Goal: Task Accomplishment & Management: Complete application form

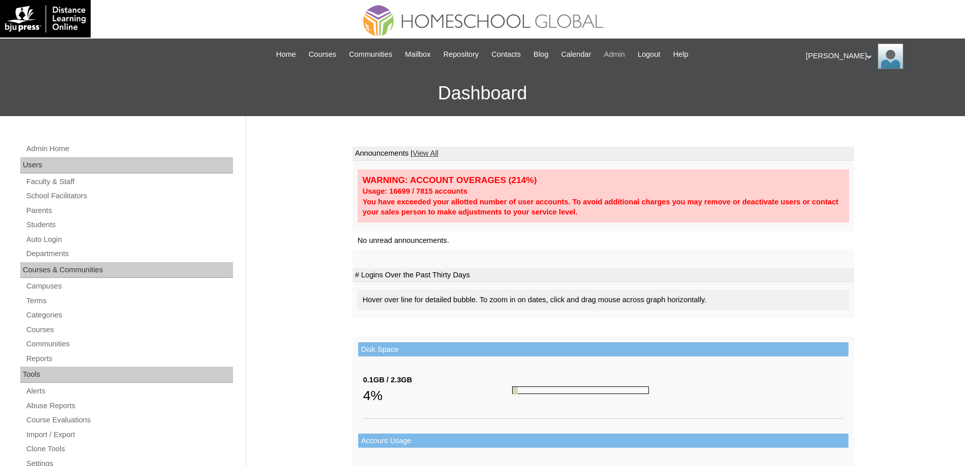
click at [619, 54] on span "Admin" at bounding box center [614, 55] width 21 height 12
click at [861, 310] on div "Admin Home Users Faculty & Staff School Facilitators Parents Students Auto Logi…" at bounding box center [482, 465] width 965 height 699
click at [102, 237] on link "Auto Login" at bounding box center [129, 239] width 208 height 13
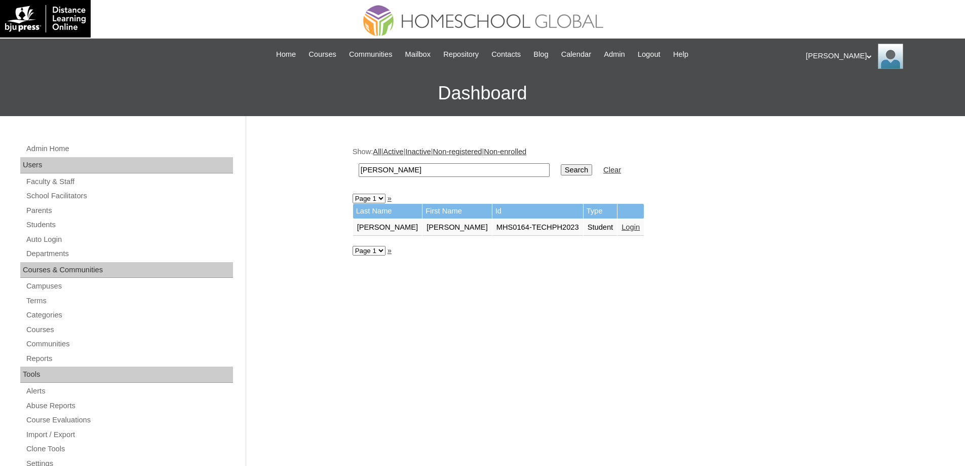
click at [622, 229] on link "Login" at bounding box center [631, 227] width 18 height 8
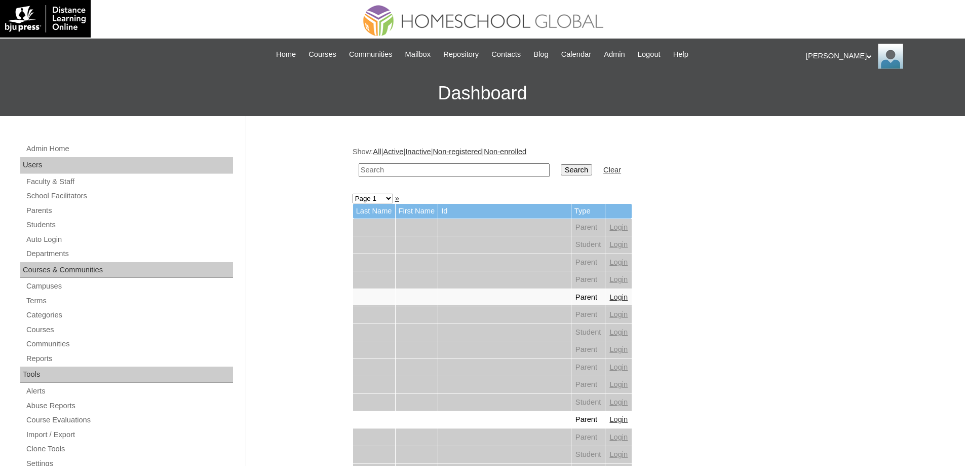
drag, startPoint x: 503, startPoint y: 170, endPoint x: 559, endPoint y: 170, distance: 56.2
click at [504, 170] on input "text" at bounding box center [454, 170] width 191 height 14
paste input "Juan Pablo"
type input "Juan Pablo"
click at [575, 166] on input "Search" at bounding box center [576, 169] width 31 height 11
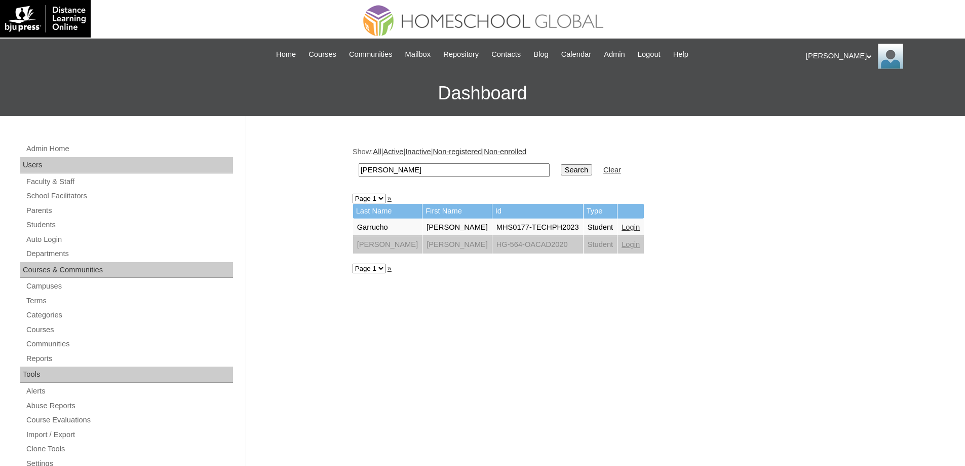
click at [622, 227] on link "Login" at bounding box center [631, 227] width 18 height 8
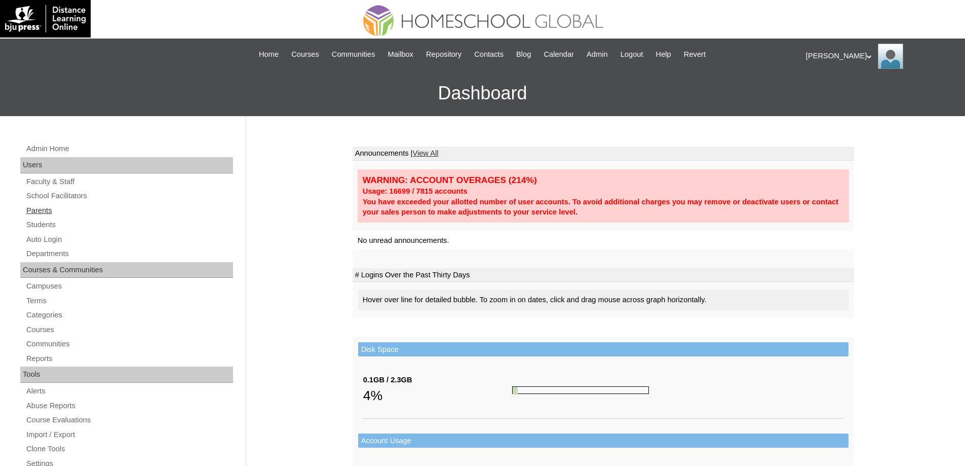
click at [79, 214] on link "Parents" at bounding box center [129, 210] width 208 height 13
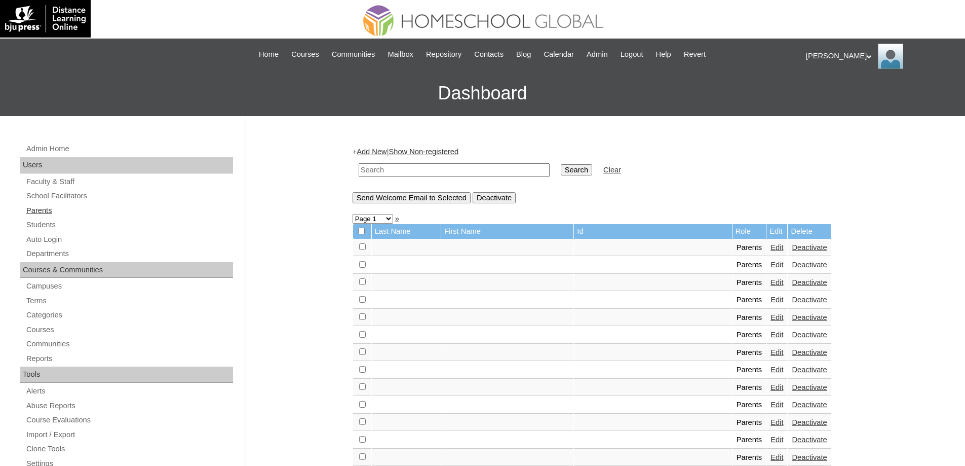
click at [74, 207] on link "Parents" at bounding box center [129, 210] width 208 height 13
click at [68, 209] on link "Parents" at bounding box center [129, 210] width 208 height 13
drag, startPoint x: 463, startPoint y: 163, endPoint x: 481, endPoint y: 166, distance: 18.5
click at [463, 163] on input "text" at bounding box center [454, 170] width 191 height 14
paste input "MHP0183-TECHPH2025"
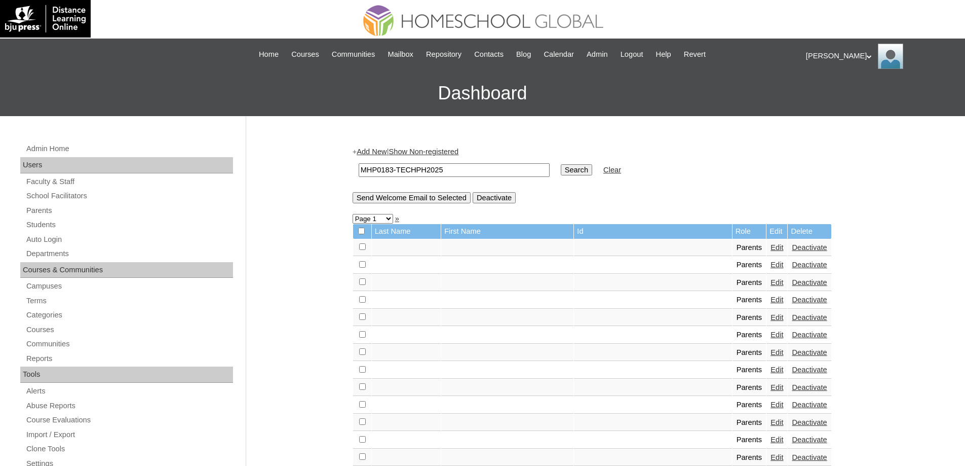
type input "MHP0183-TECHPH2025"
click at [573, 169] on input "Search" at bounding box center [576, 169] width 31 height 11
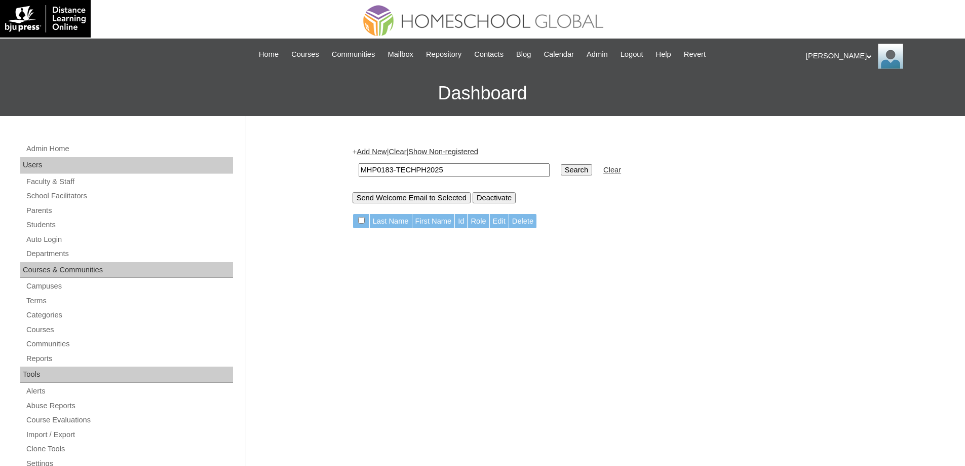
click at [381, 155] on link "Add New" at bounding box center [372, 151] width 30 height 8
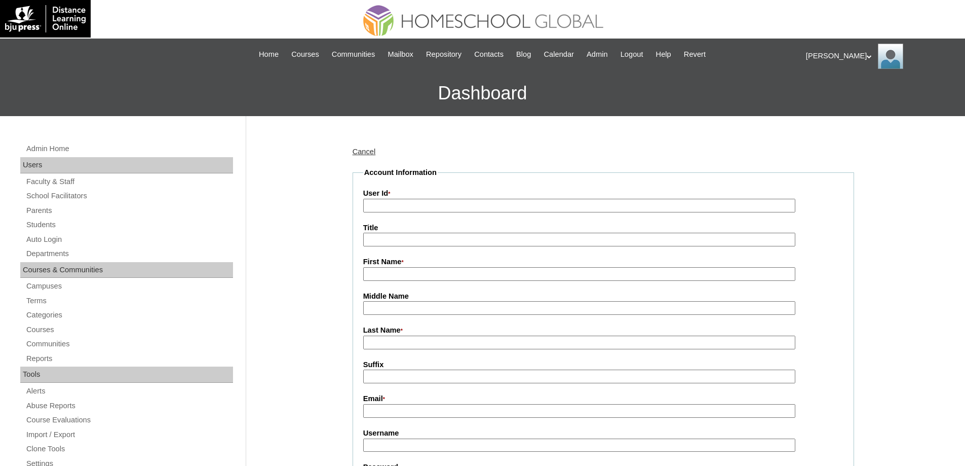
drag, startPoint x: 0, startPoint y: 0, endPoint x: 400, endPoint y: 209, distance: 451.6
click at [400, 209] on input "User Id *" at bounding box center [579, 206] width 432 height 14
paste input "MHP0183-TECHPH2025"
type input "MHP0183-TECHPH2025"
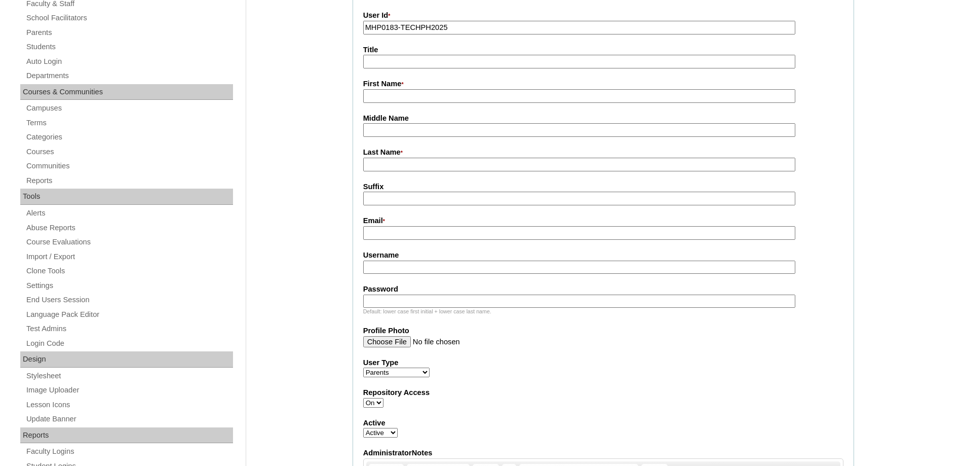
scroll to position [253, 0]
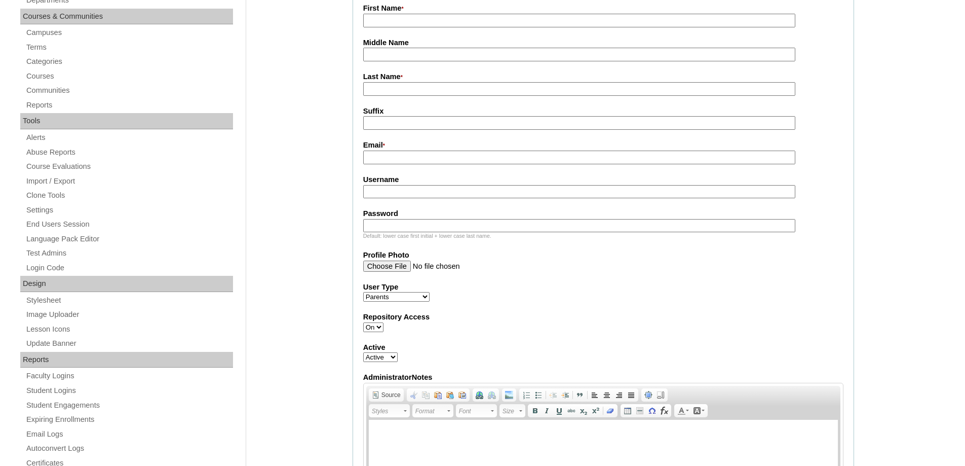
click at [384, 26] on input "First Name *" at bounding box center [579, 21] width 432 height 14
paste input "Rodessa"
type input "Rodessa"
click at [412, 90] on input "Last Name *" at bounding box center [579, 89] width 432 height 14
paste input "Dela Cruz"
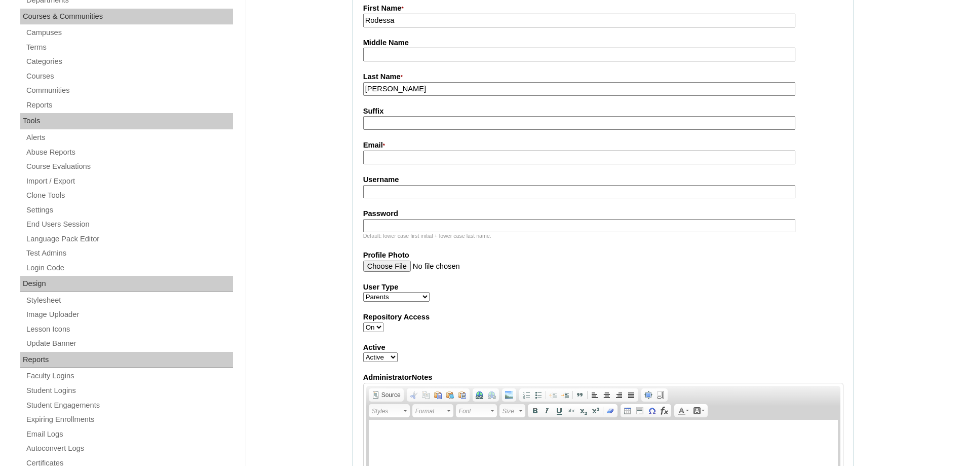
type input "Dela Cruz"
drag, startPoint x: 323, startPoint y: 115, endPoint x: 325, endPoint y: 122, distance: 6.9
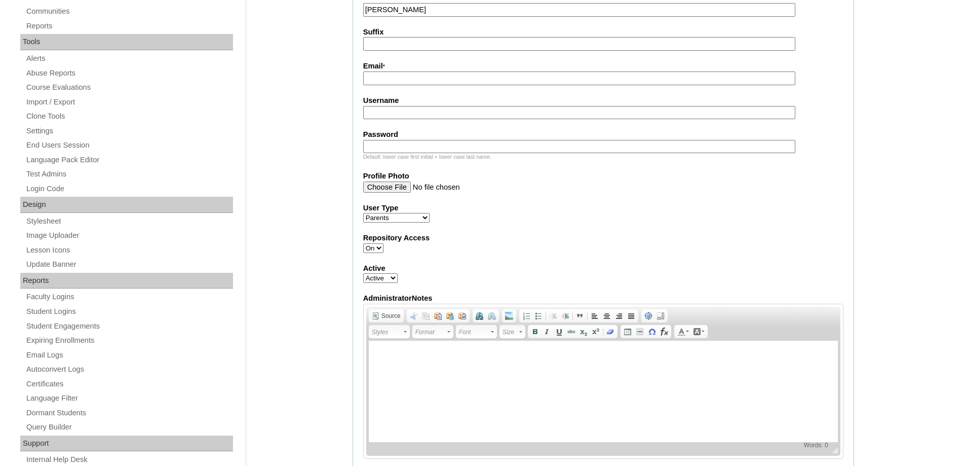
scroll to position [355, 0]
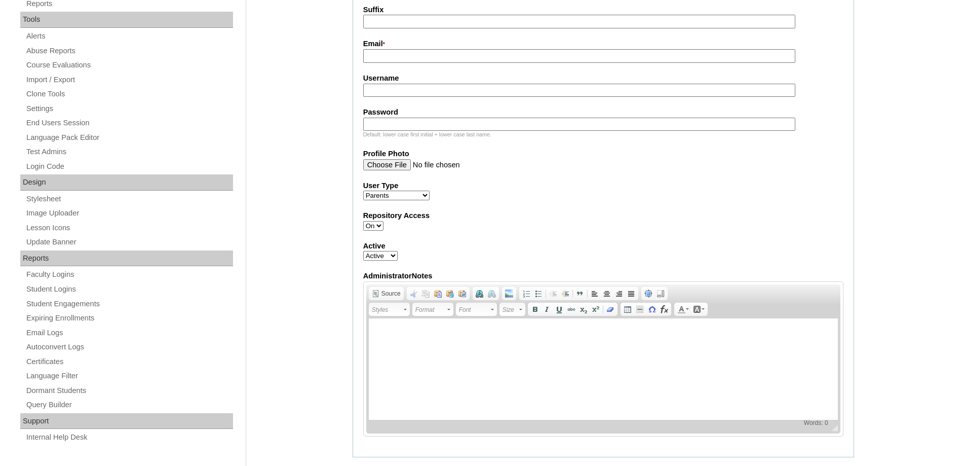
click at [391, 63] on input "Email *" at bounding box center [579, 56] width 432 height 14
paste input "rodessa.dadia@gmail.com"
type input "rodessa.dadia@gmail.com"
drag, startPoint x: 401, startPoint y: 96, endPoint x: 410, endPoint y: 108, distance: 14.8
click at [401, 96] on input "Username" at bounding box center [579, 91] width 432 height 14
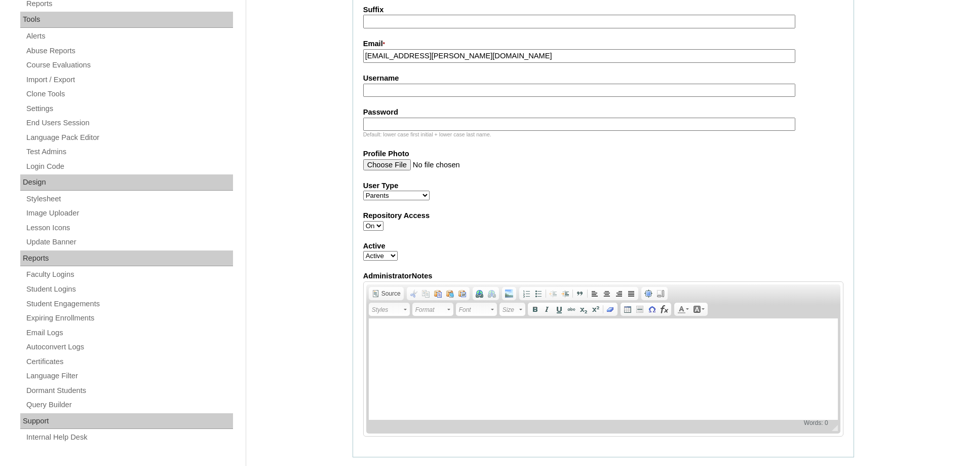
paste input "dadiaR2025"
type input "dadiaR2025"
click at [437, 122] on input "Password" at bounding box center [579, 125] width 432 height 14
paste input "techLvad1027"
type input "techLvad1027"
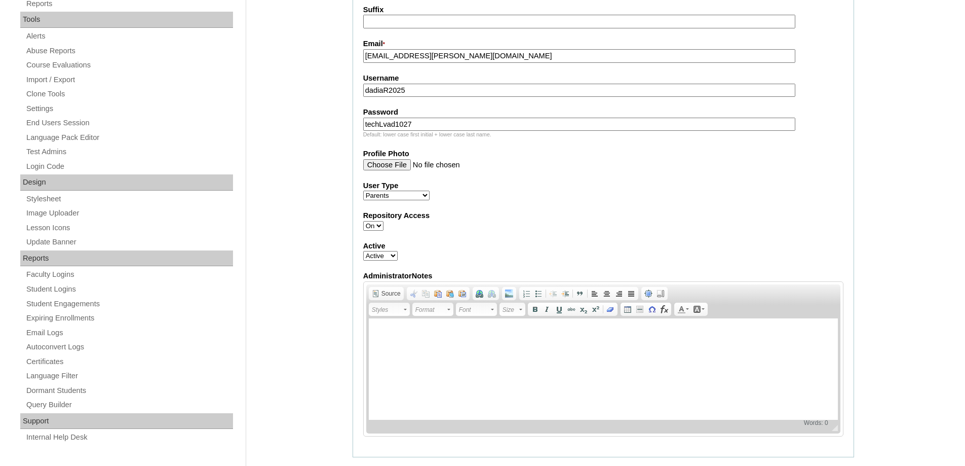
click at [319, 168] on div "Admin Home Users Faculty & Staff School Facilitators Parents Students Auto Logi…" at bounding box center [482, 380] width 965 height 1239
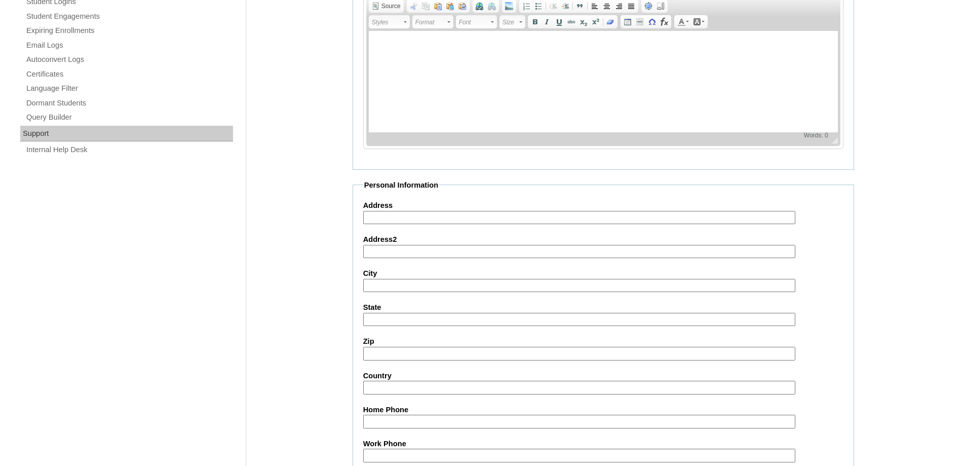
scroll to position [861, 0]
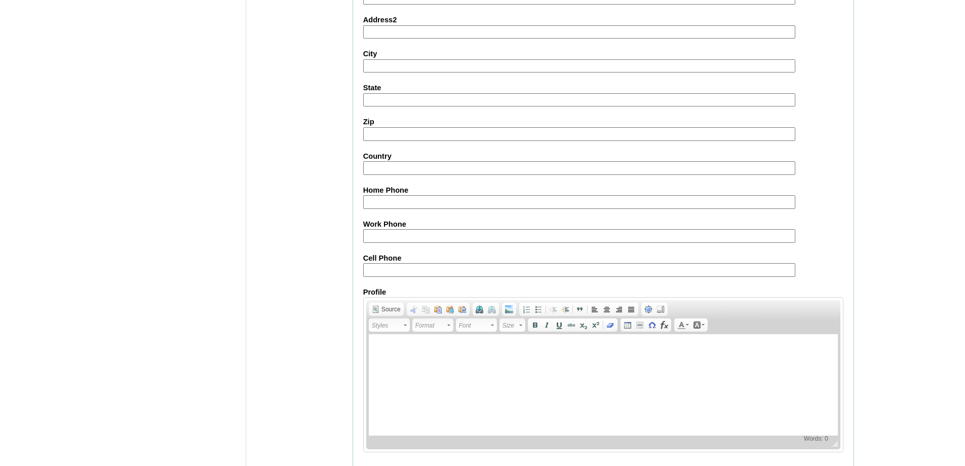
click at [378, 274] on input "Cell Phone" at bounding box center [579, 270] width 432 height 14
paste input "63-9951212672"
type input "63-9951212672"
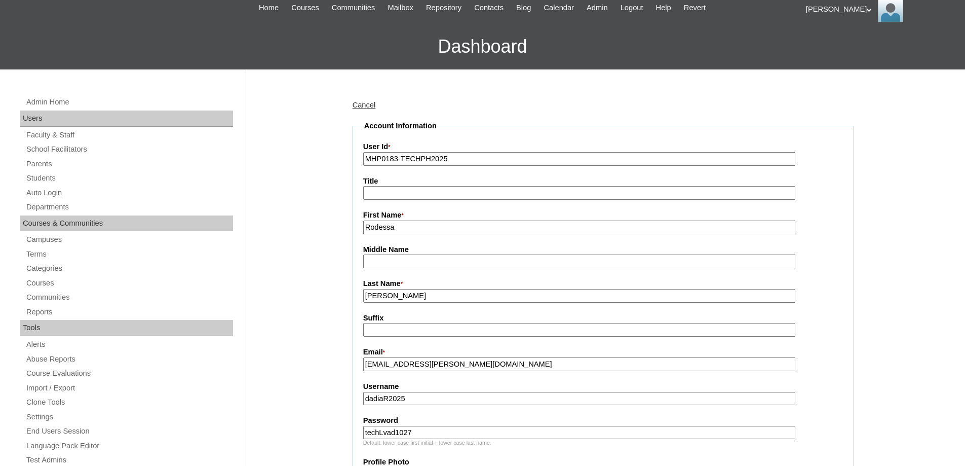
scroll to position [42, 0]
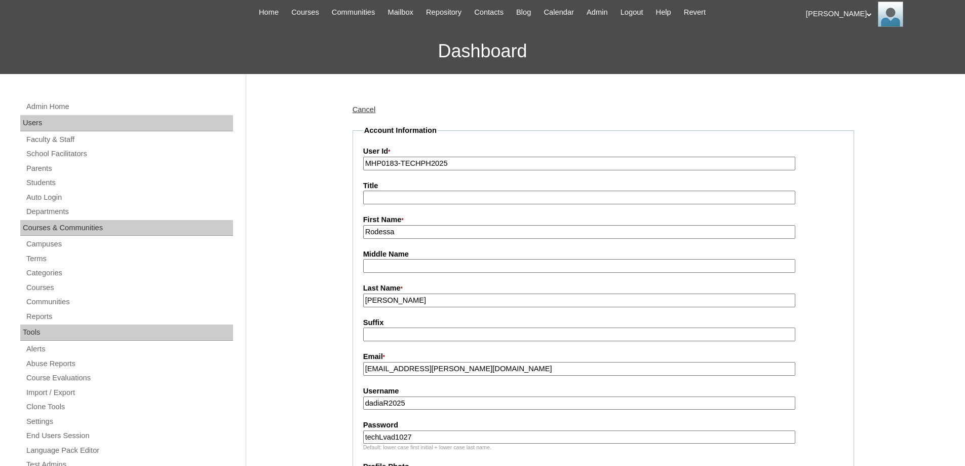
drag, startPoint x: 414, startPoint y: 301, endPoint x: 320, endPoint y: 295, distance: 94.4
type input "DELA CRUZ"
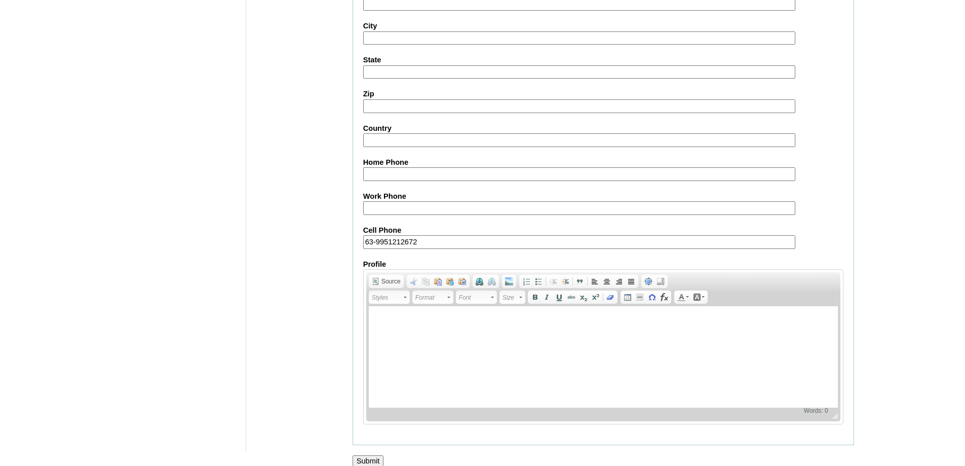
scroll to position [903, 0]
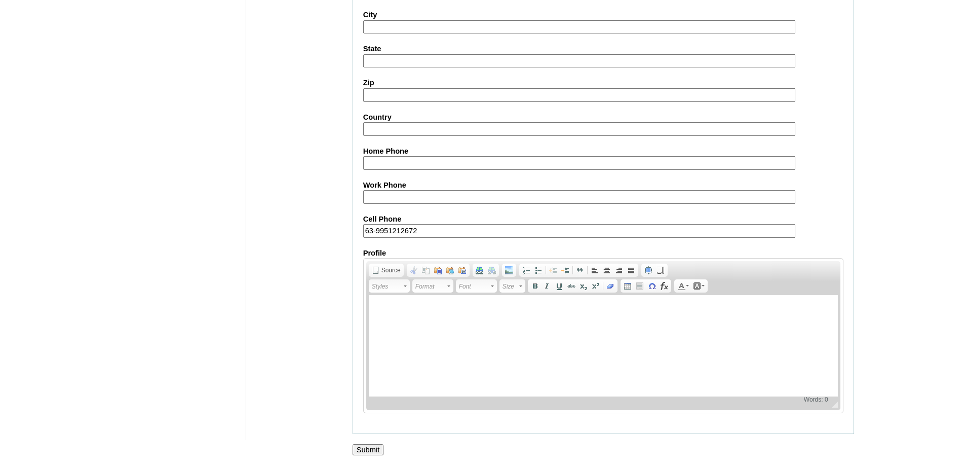
click at [365, 447] on input "Submit" at bounding box center [368, 449] width 31 height 11
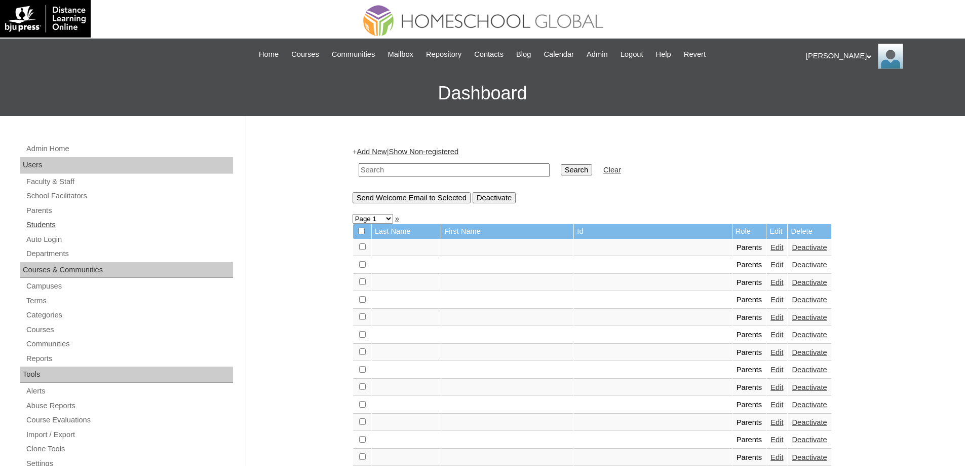
click at [106, 226] on link "Students" at bounding box center [129, 224] width 208 height 13
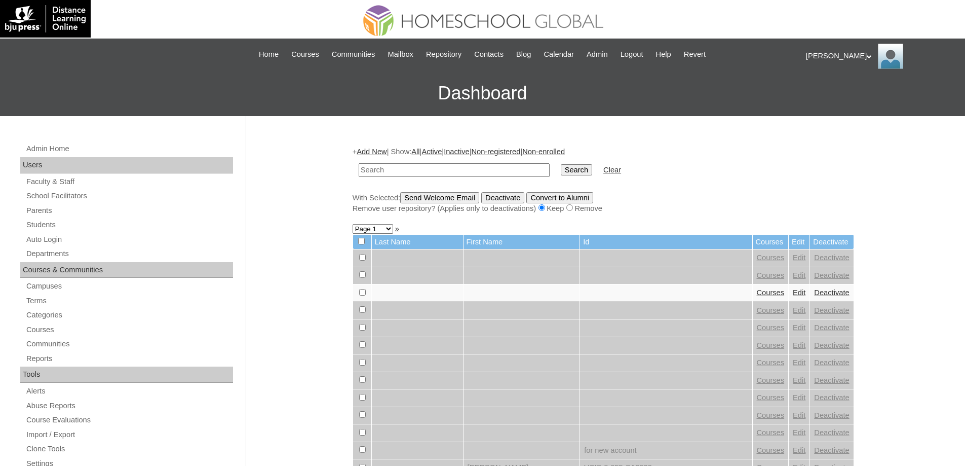
click at [382, 151] on link "Add New" at bounding box center [372, 151] width 30 height 8
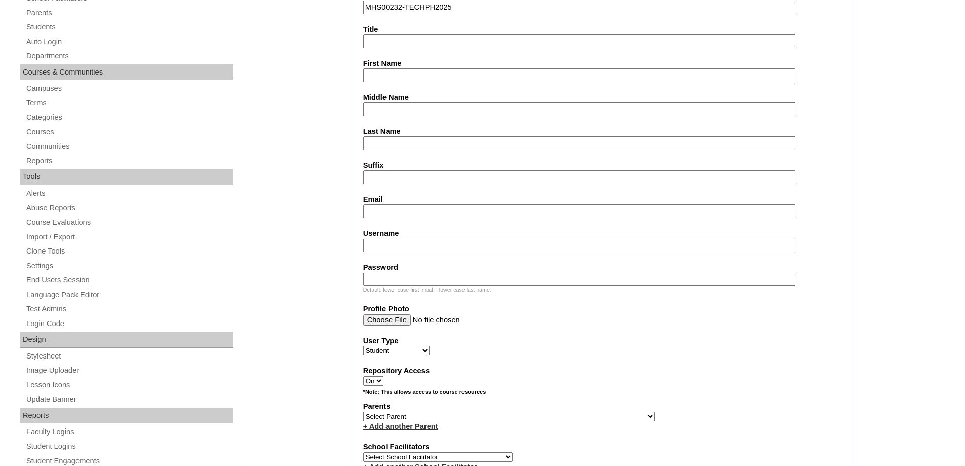
scroll to position [203, 0]
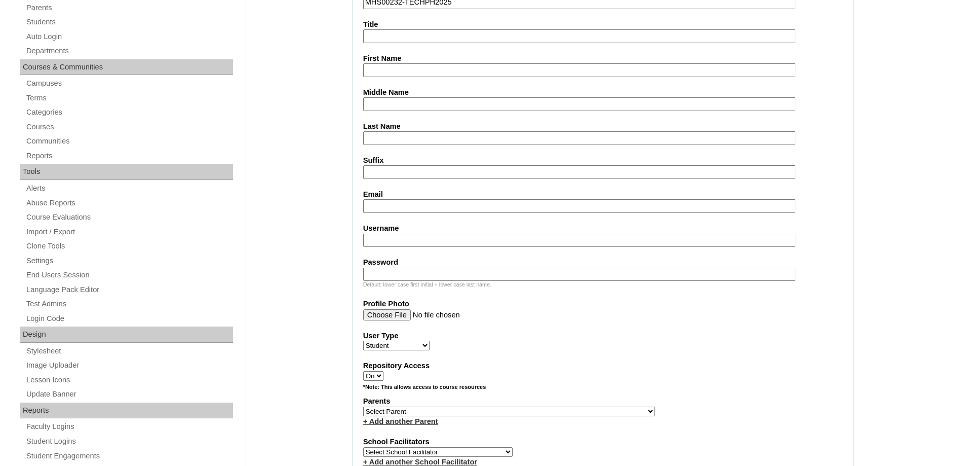
type input "MHS00232-TECHPH2025"
click at [385, 70] on input "First Name" at bounding box center [579, 70] width 432 height 14
click at [415, 72] on input "First Name" at bounding box center [579, 70] width 432 height 14
paste input "Georgia Miet"
type input "Georgia Miet"
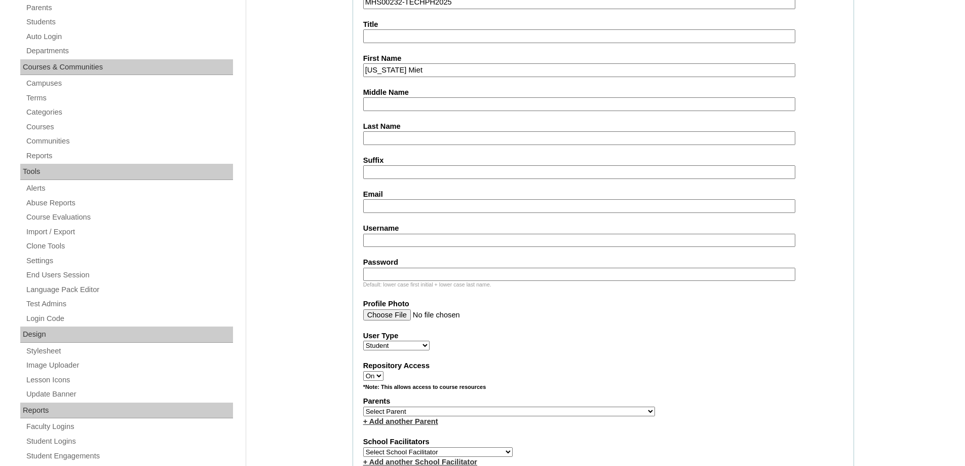
click at [399, 105] on input "Middle Name" at bounding box center [579, 104] width 432 height 14
paste input "Dela Cruz"
type input "Dela Cruz"
drag, startPoint x: 398, startPoint y: 140, endPoint x: 386, endPoint y: 143, distance: 12.0
click at [398, 140] on input "Last Name" at bounding box center [579, 138] width 432 height 14
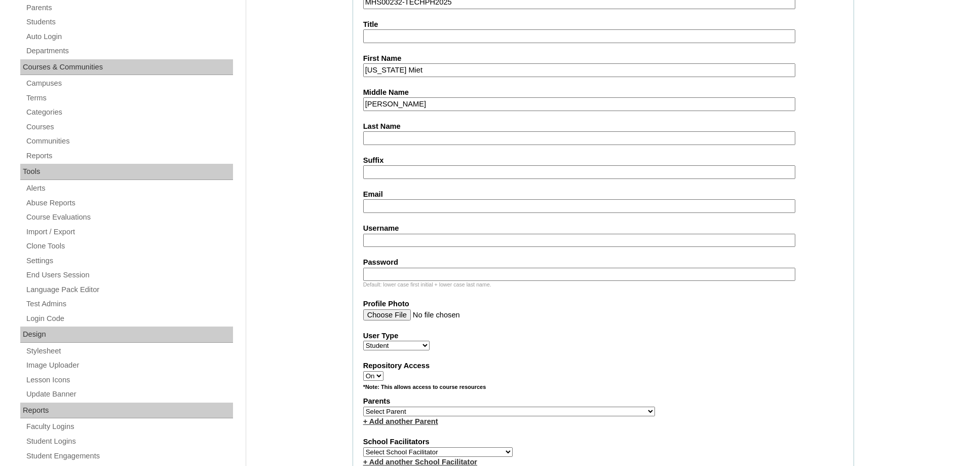
paste input "Dadia"
type input "Dadia"
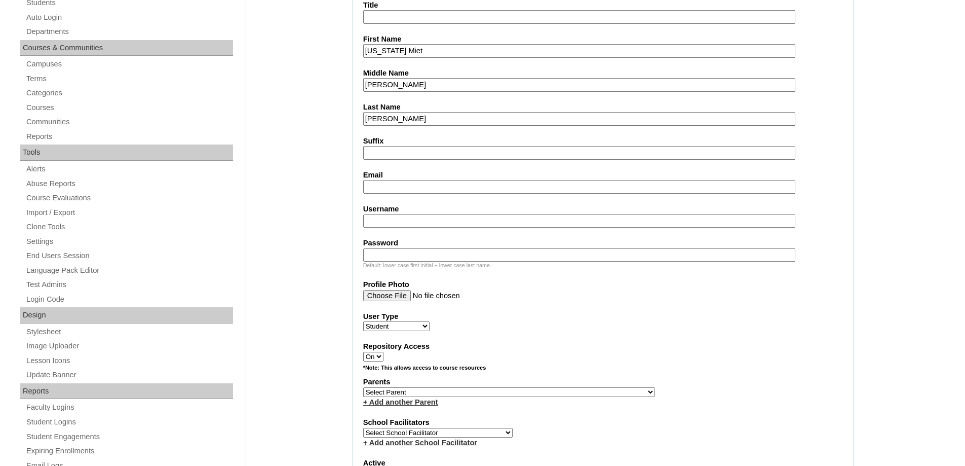
scroll to position [253, 0]
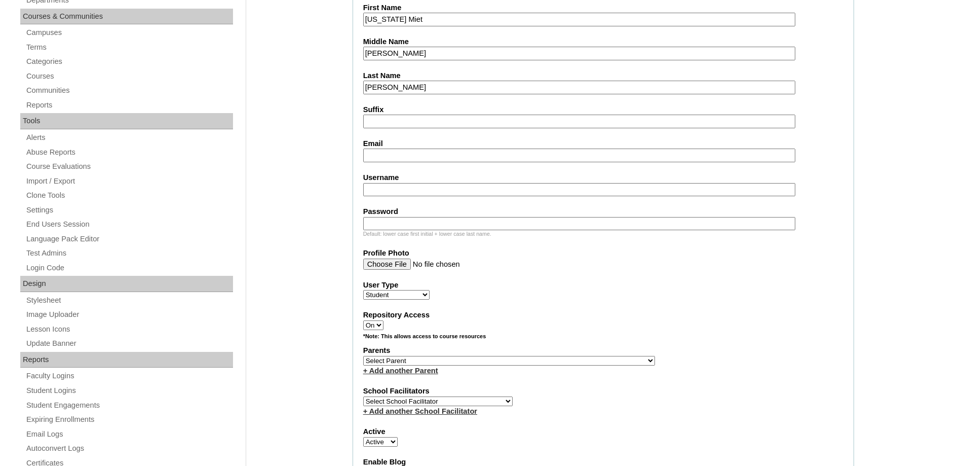
click at [364, 143] on label "Email" at bounding box center [603, 143] width 480 height 11
click at [364, 148] on input "Email" at bounding box center [579, 155] width 432 height 14
click at [368, 154] on input "Email" at bounding box center [579, 155] width 432 height 14
paste input "rodessa.dadia@gmail.com"
type input "rodessa.dadia@gmail.com"
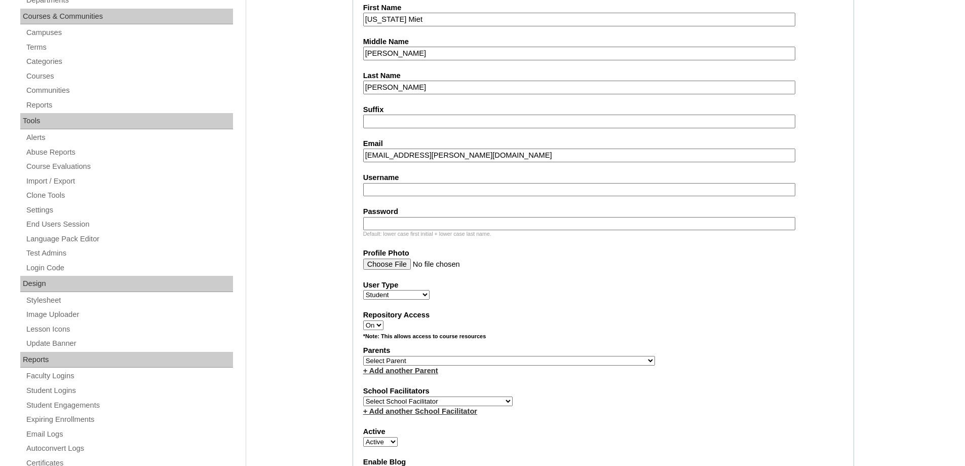
click at [407, 197] on fieldset "Account Information User Id MHS00232-TECHPH2025 Title First Name Georgia Miet M…" at bounding box center [603, 323] width 501 height 819
click at [406, 196] on input "Username" at bounding box center [579, 190] width 432 height 14
paste input "georgiamieldadia"
type input "georgiamieldadia"
click at [437, 221] on input "Password" at bounding box center [579, 224] width 432 height 14
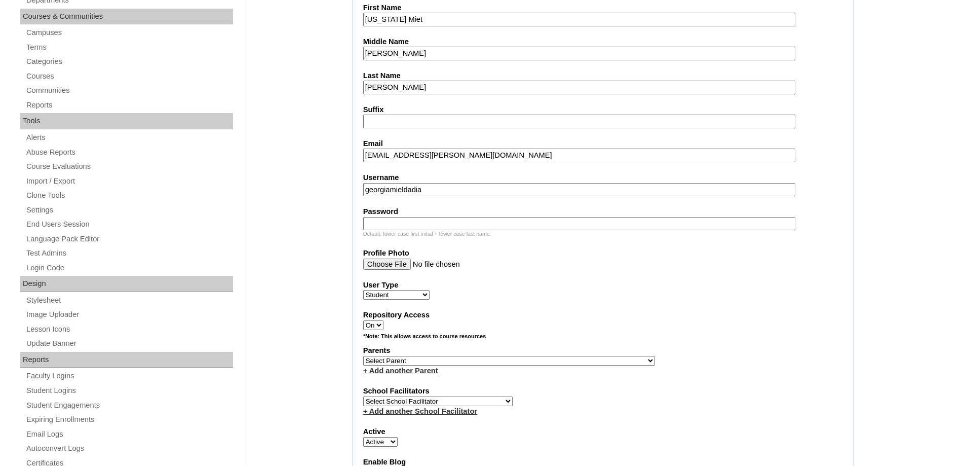
paste input "240003938"
type input "240003938"
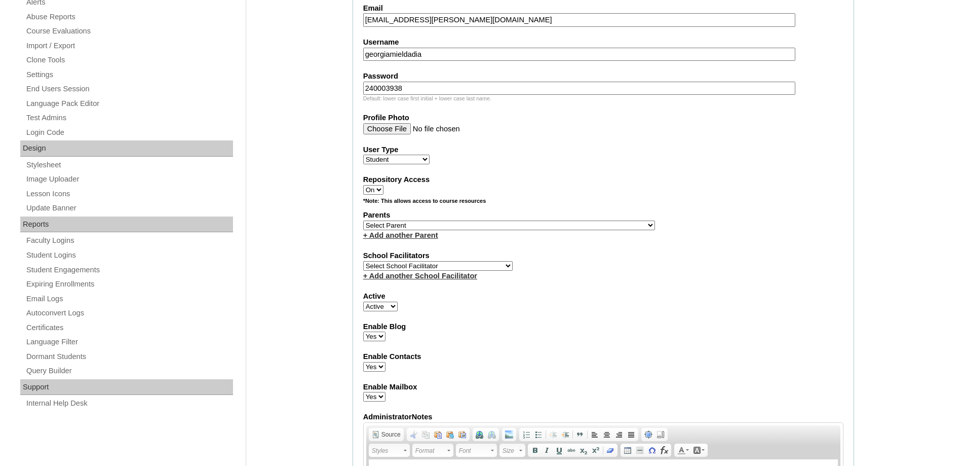
scroll to position [456, 0]
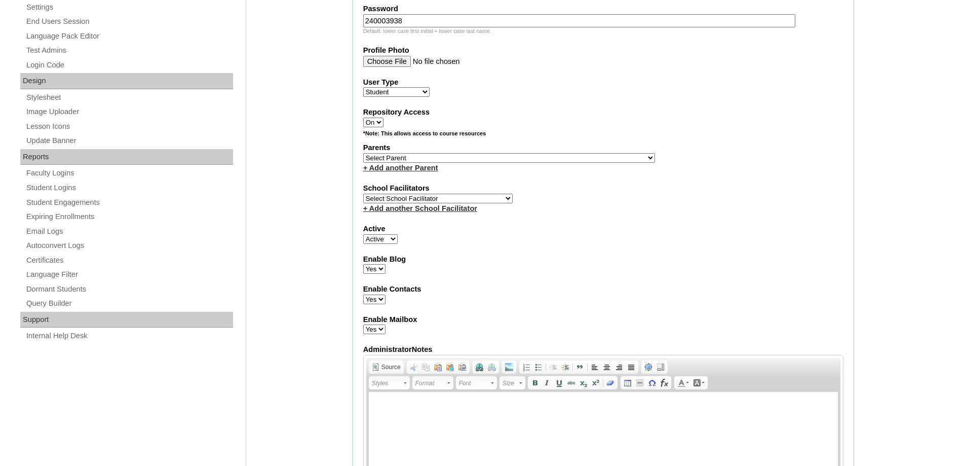
click at [404, 156] on select "Select Parent , , , , , , , , , , , , , , , , , , , , , , , , , , , , , , , , ,…" at bounding box center [509, 158] width 292 height 10
select select "43839"
click at [363, 153] on select "Select Parent , , , , , , , , , , , , , , , , , , , , , , , , , , , , , , , , ,…" at bounding box center [509, 158] width 292 height 10
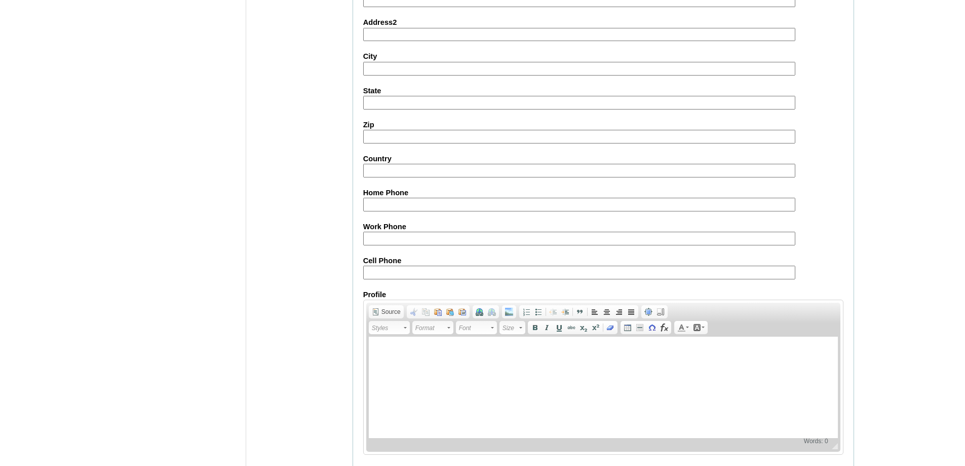
scroll to position [1076, 0]
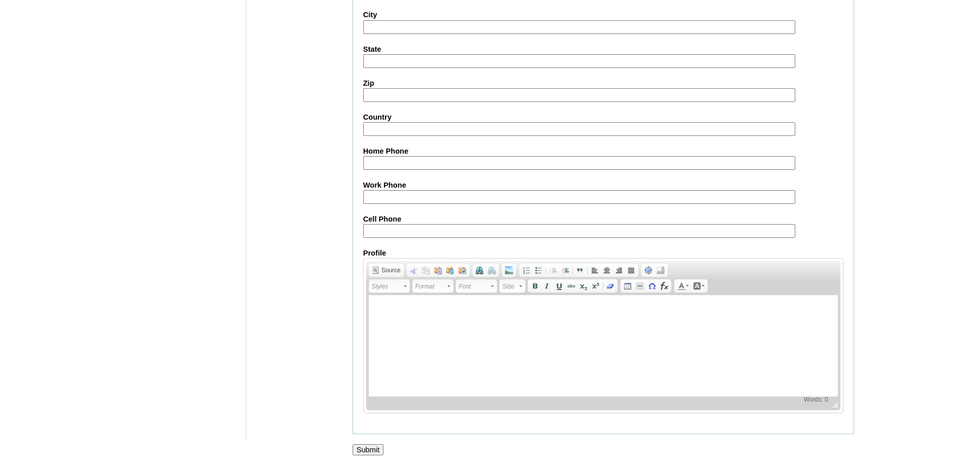
click at [379, 451] on input "Submit" at bounding box center [368, 449] width 31 height 11
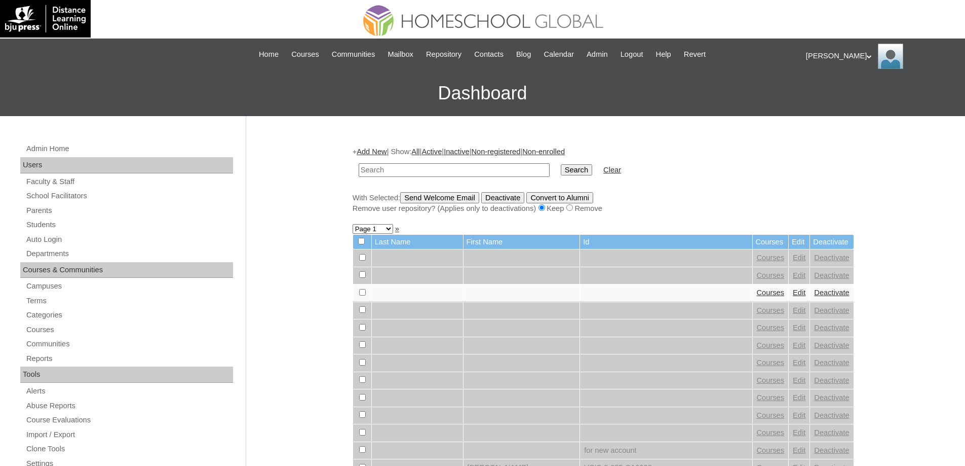
click at [438, 174] on input "text" at bounding box center [454, 170] width 191 height 14
paste input "MHS00232-TECHPH2025"
type input "MHS00232-TECHPH2025"
click at [571, 175] on input "Search" at bounding box center [576, 169] width 31 height 11
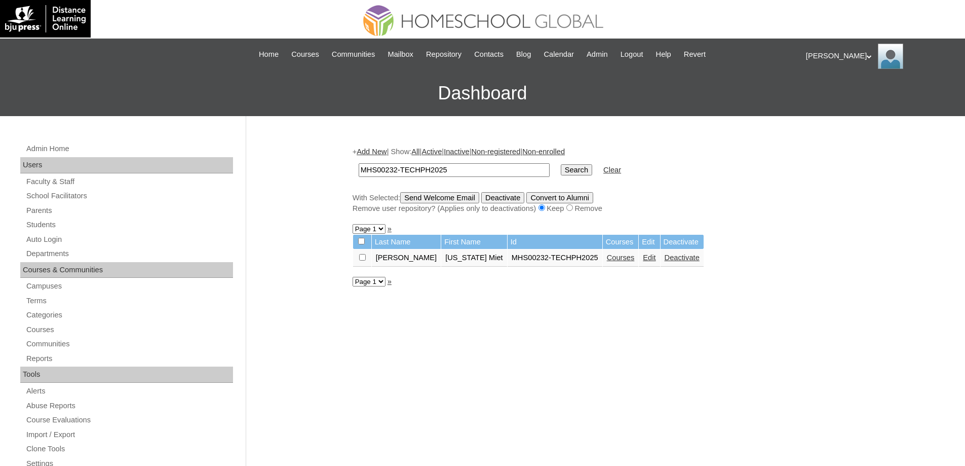
click at [607, 257] on link "Courses" at bounding box center [621, 257] width 28 height 8
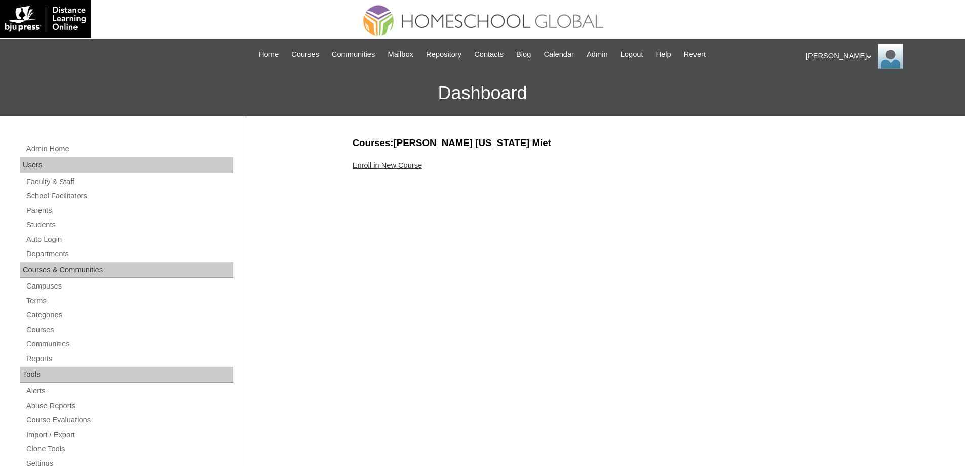
click at [422, 165] on link "Enroll in New Course" at bounding box center [388, 165] width 70 height 8
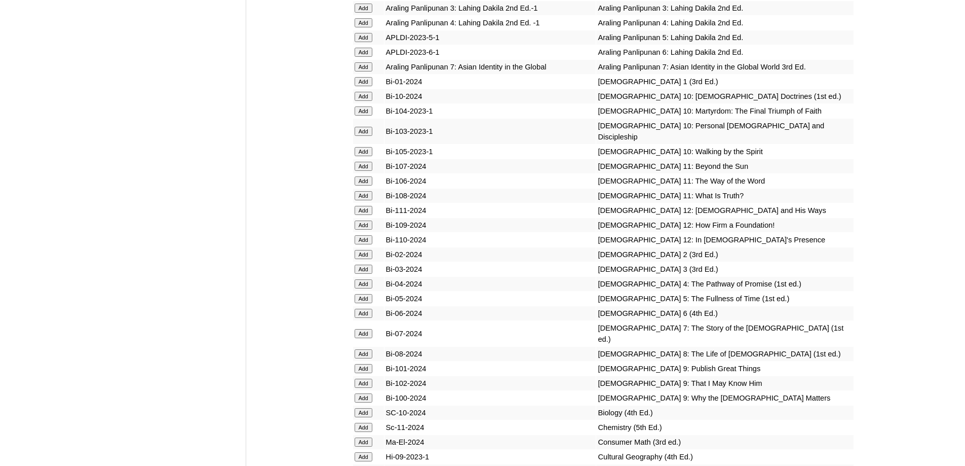
scroll to position [2533, 0]
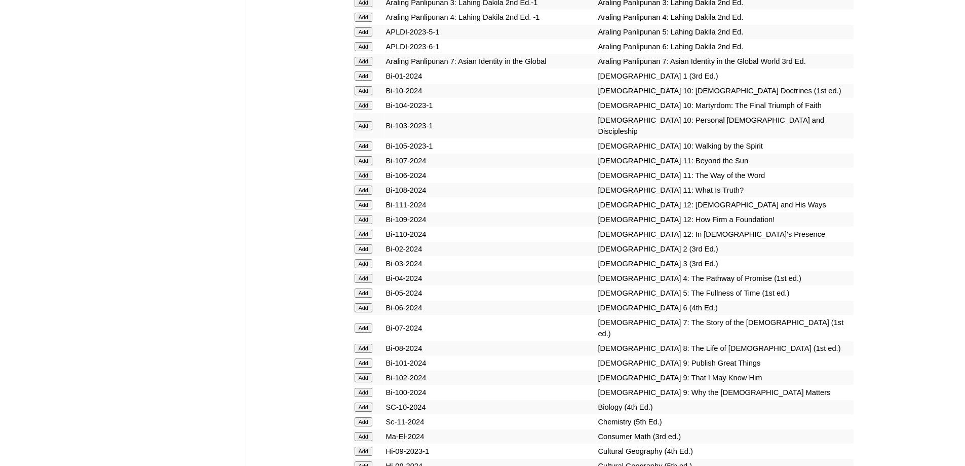
click at [363, 81] on input "Add" at bounding box center [364, 75] width 18 height 9
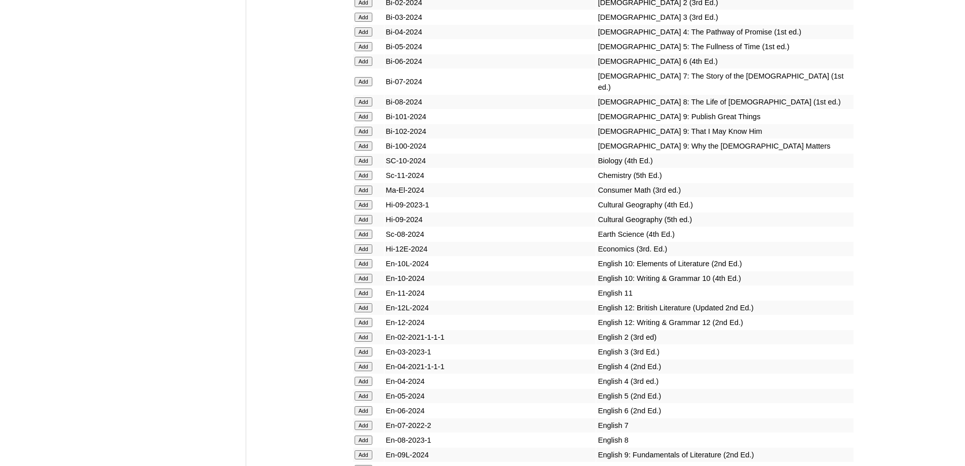
scroll to position [2837, 0]
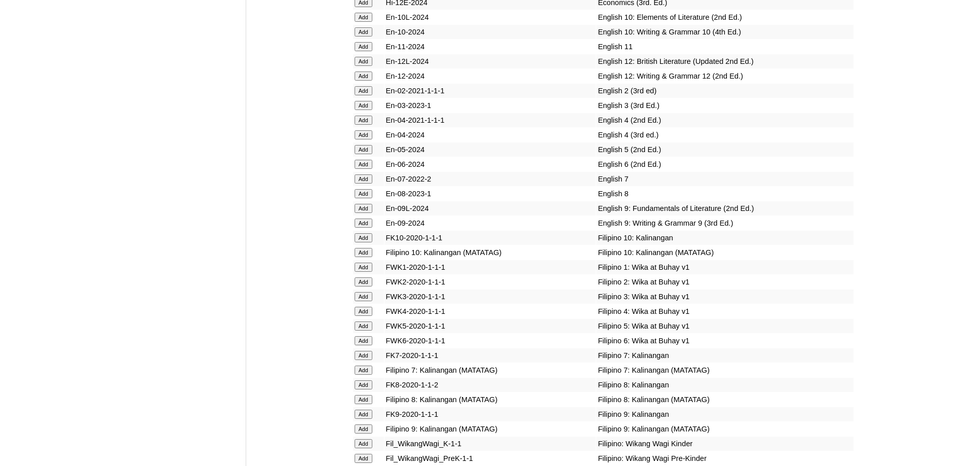
scroll to position [3026, 0]
click at [368, 270] on input "Add" at bounding box center [364, 265] width 18 height 9
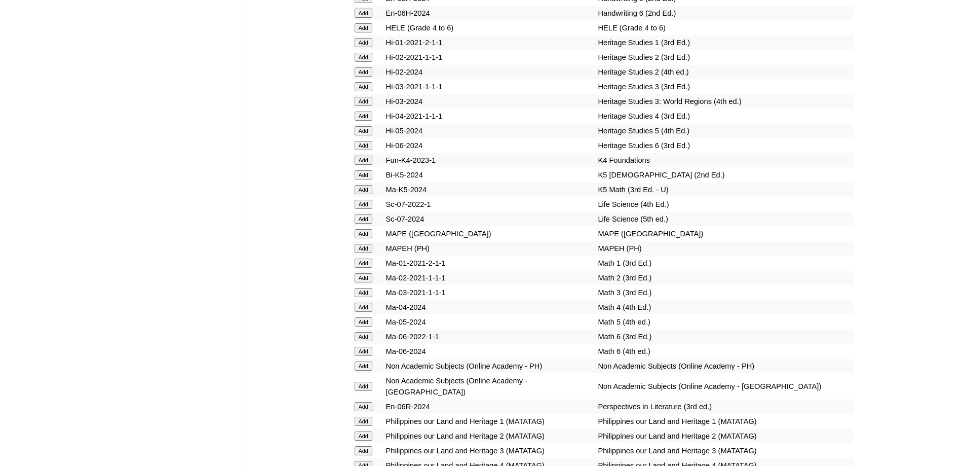
scroll to position [3656, 0]
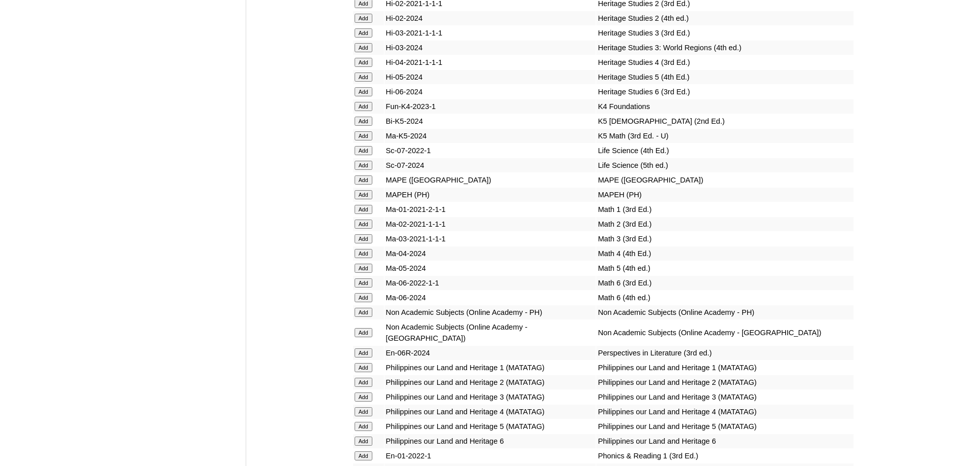
click at [369, 214] on input "Add" at bounding box center [364, 209] width 18 height 9
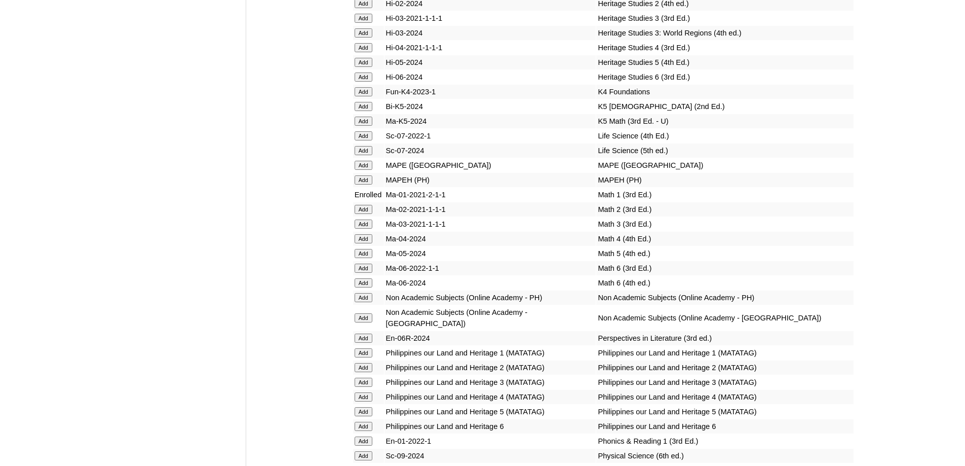
scroll to position [3692, 0]
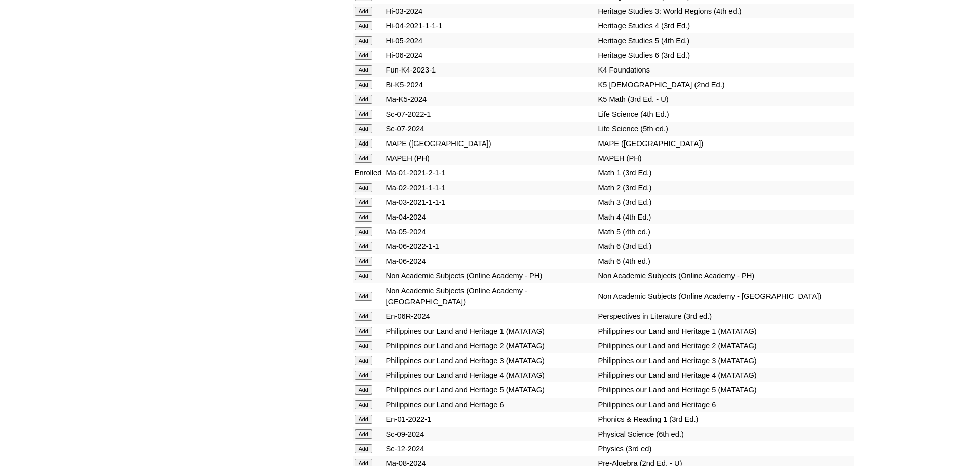
click at [363, 163] on input "Add" at bounding box center [364, 157] width 18 height 9
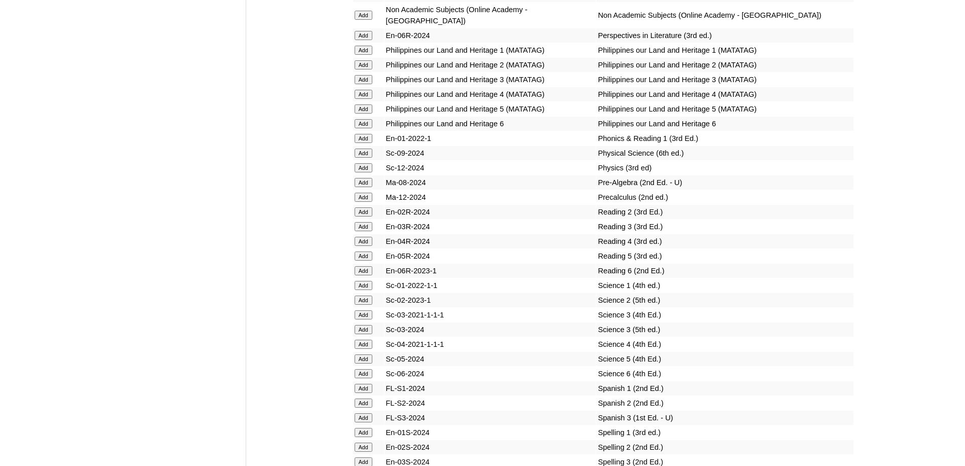
scroll to position [4002, 0]
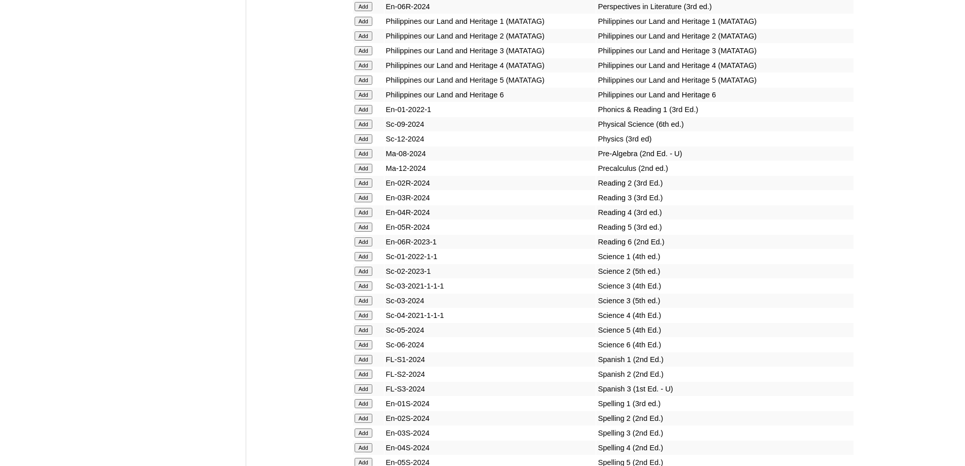
click at [364, 114] on input "Add" at bounding box center [364, 109] width 18 height 9
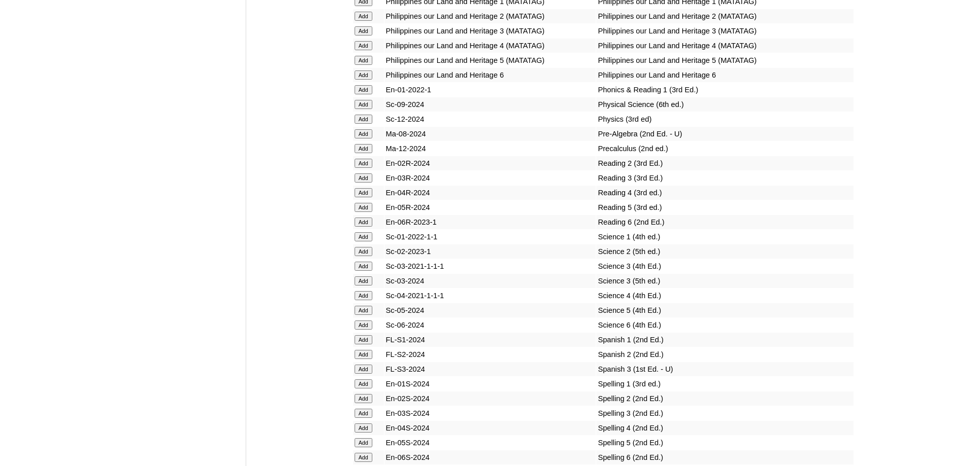
scroll to position [4103, 0]
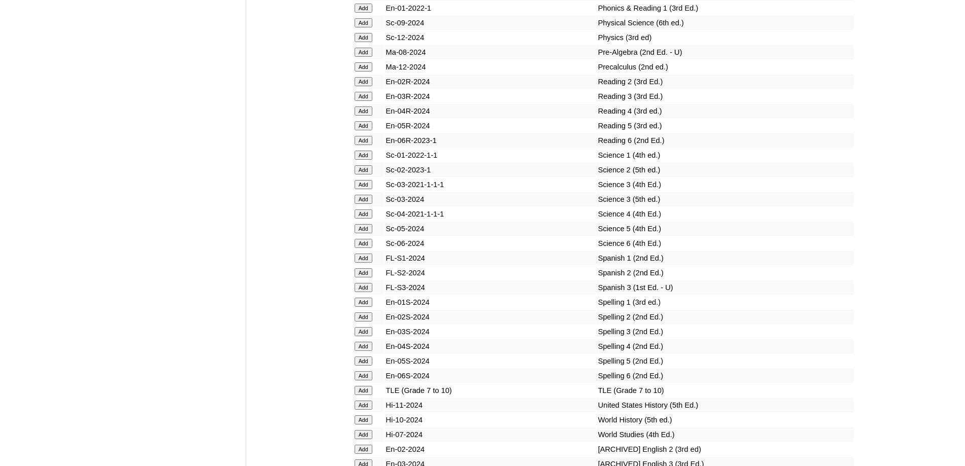
click at [370, 160] on input "Add" at bounding box center [364, 154] width 18 height 9
click at [365, 306] on input "Add" at bounding box center [364, 301] width 18 height 9
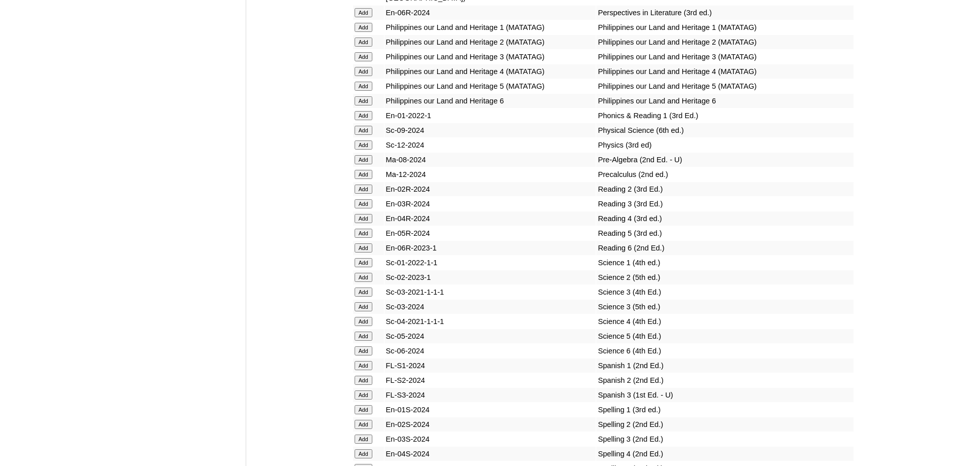
scroll to position [4002, 0]
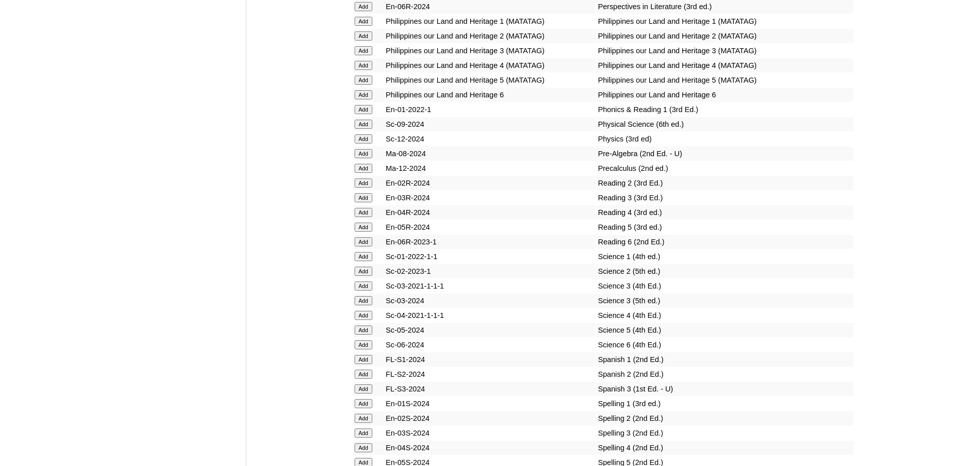
click at [364, 26] on input "Add" at bounding box center [364, 21] width 18 height 9
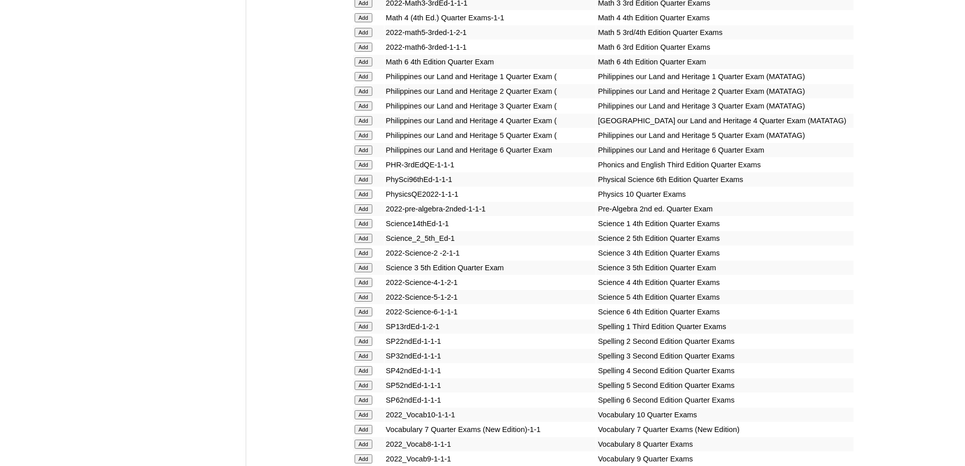
scroll to position [1874, 0]
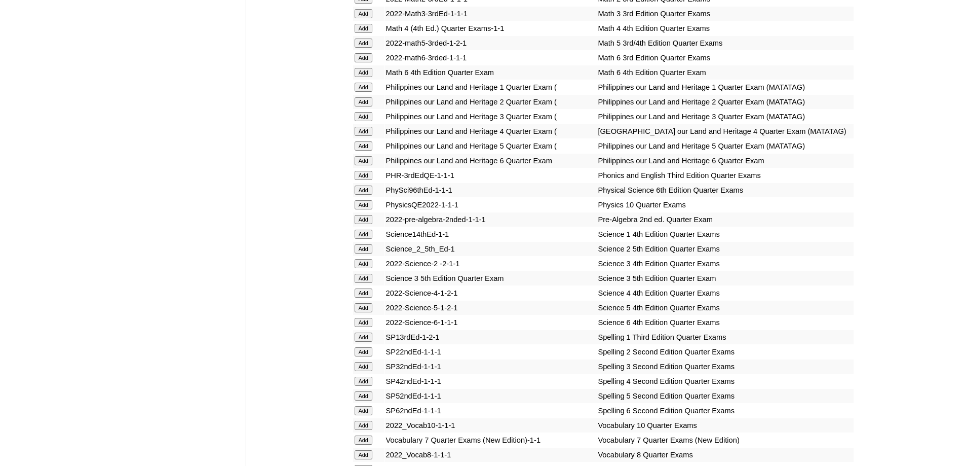
click at [367, 92] on input "Add" at bounding box center [364, 87] width 18 height 9
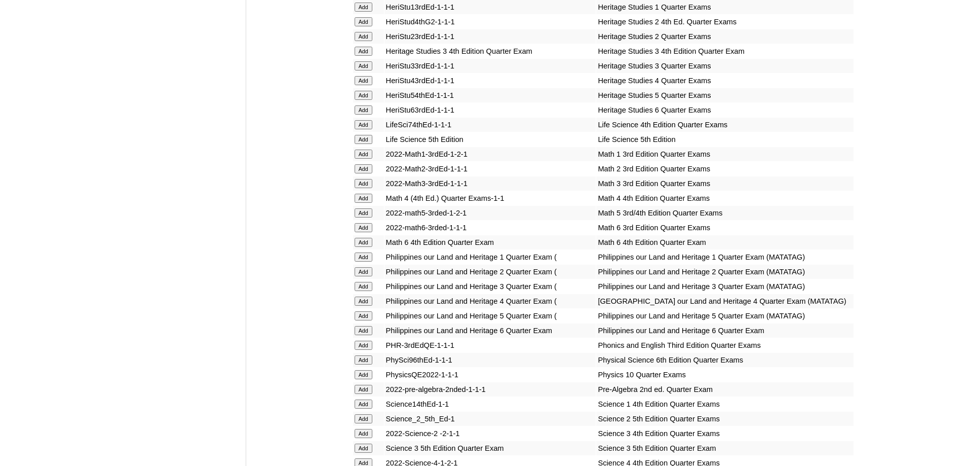
scroll to position [1621, 0]
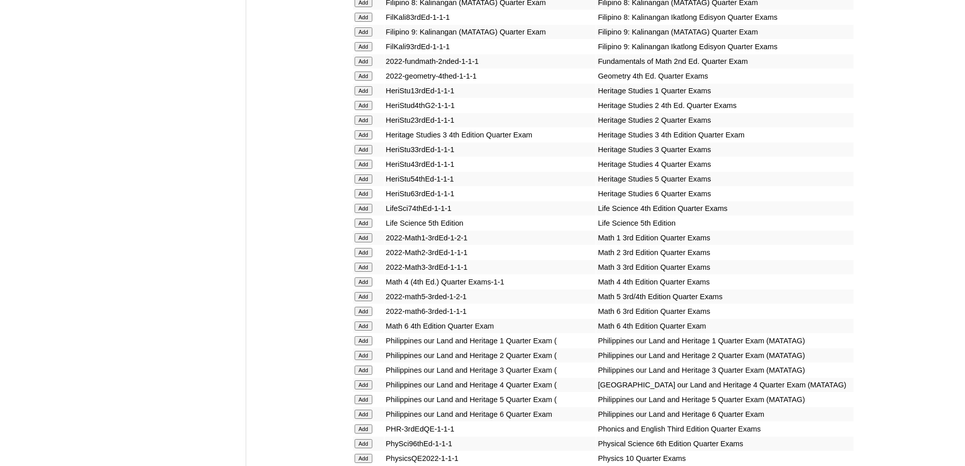
click at [365, 242] on input "Add" at bounding box center [364, 237] width 18 height 9
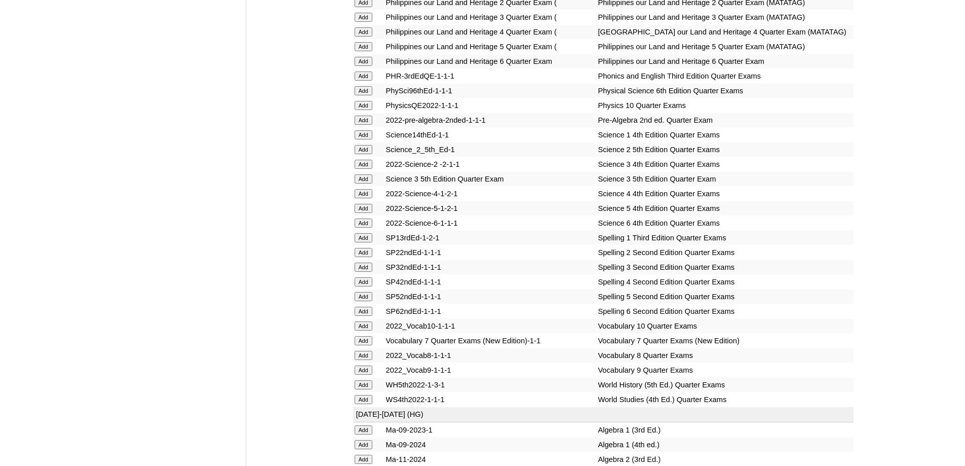
scroll to position [1976, 0]
click at [366, 79] on input "Add" at bounding box center [364, 73] width 18 height 9
click at [367, 137] on input "Add" at bounding box center [364, 132] width 18 height 9
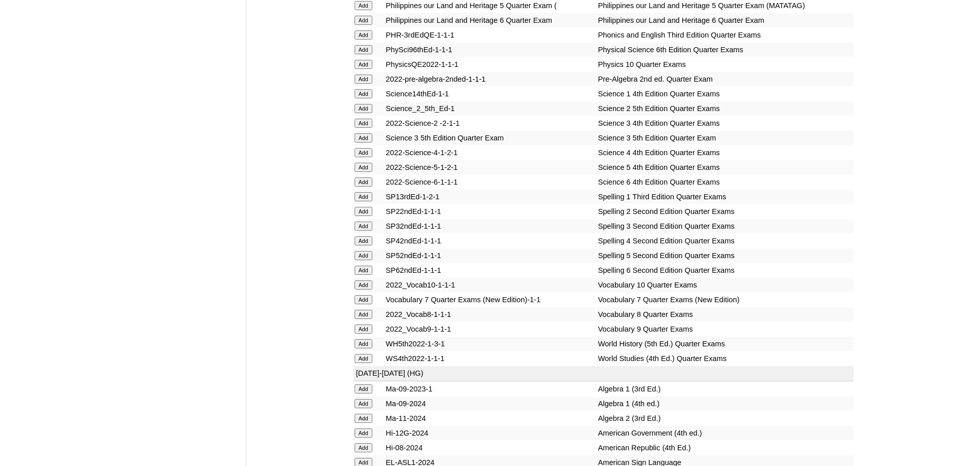
scroll to position [2128, 0]
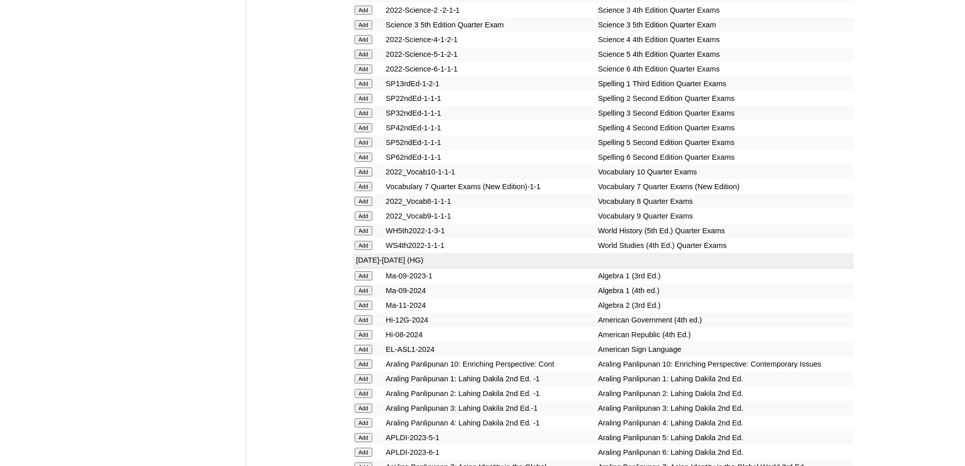
click at [362, 88] on input "Add" at bounding box center [364, 83] width 18 height 9
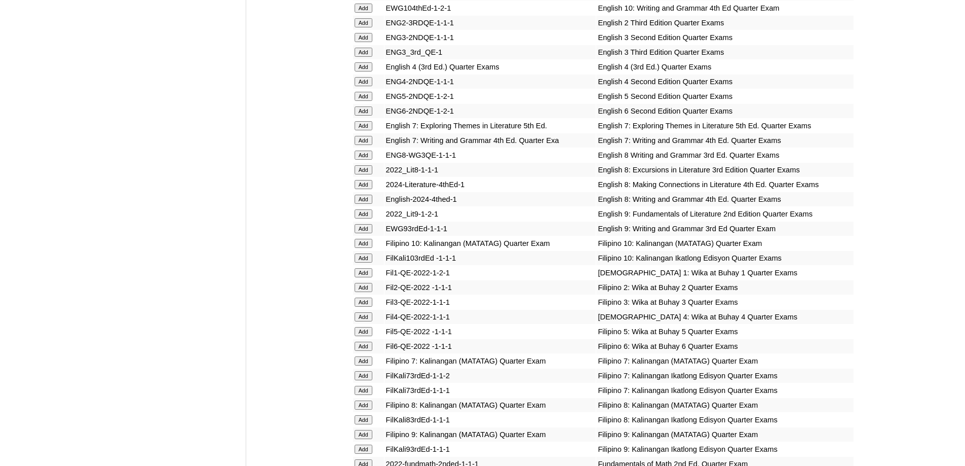
scroll to position [1216, 0]
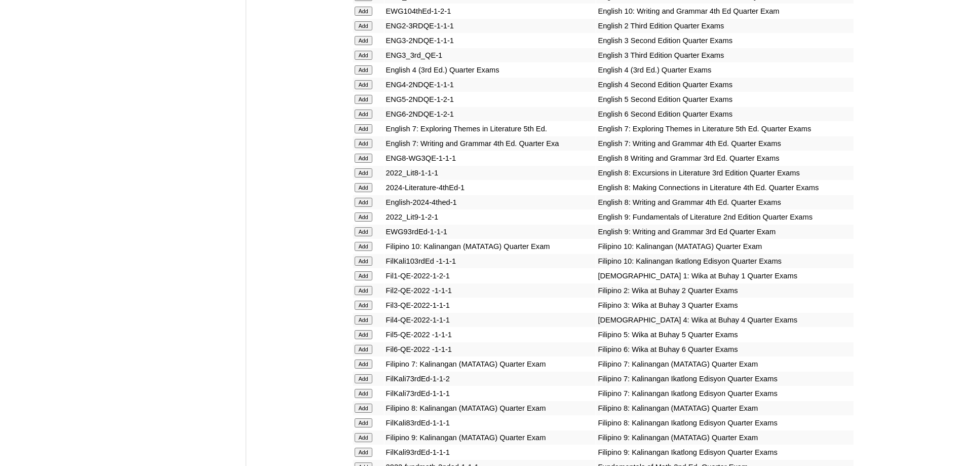
click at [365, 280] on input "Add" at bounding box center [364, 275] width 18 height 9
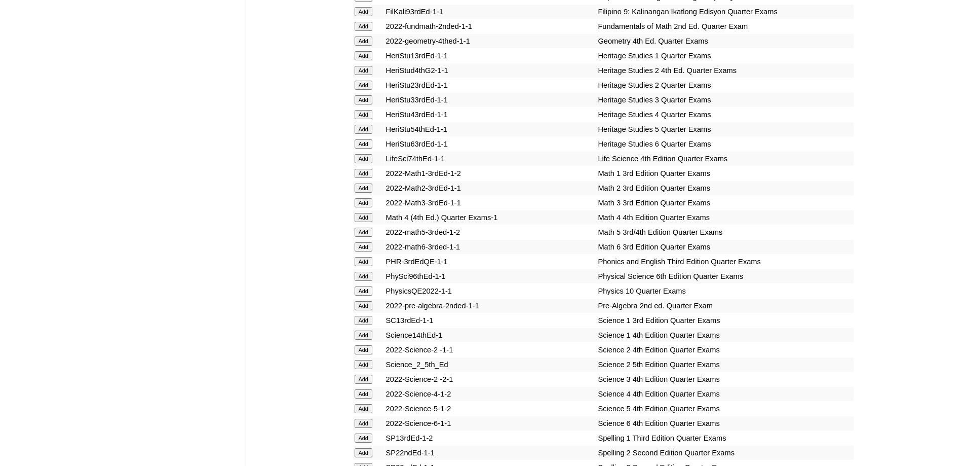
scroll to position [5521, 0]
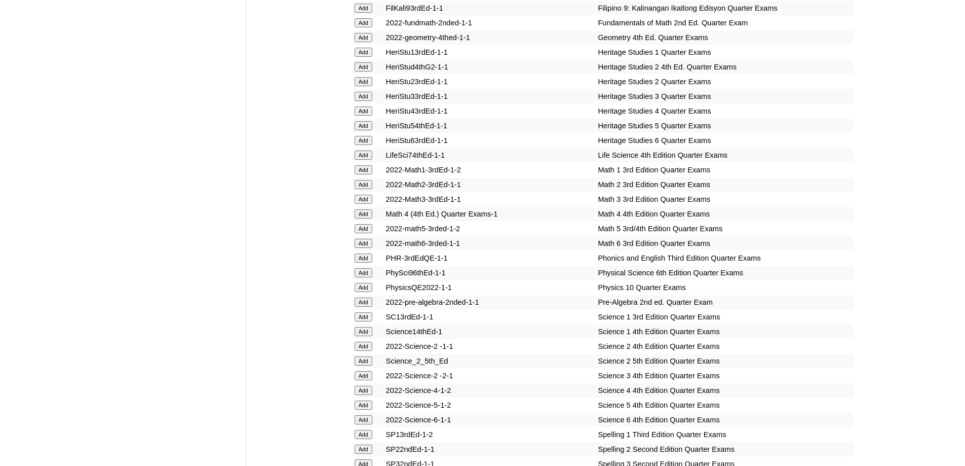
click at [371, 262] on input "Add" at bounding box center [364, 257] width 18 height 9
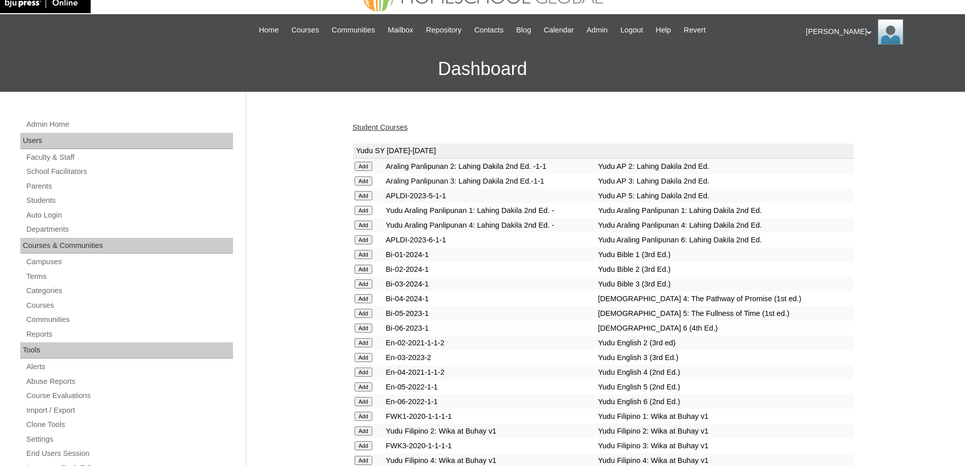
scroll to position [0, 0]
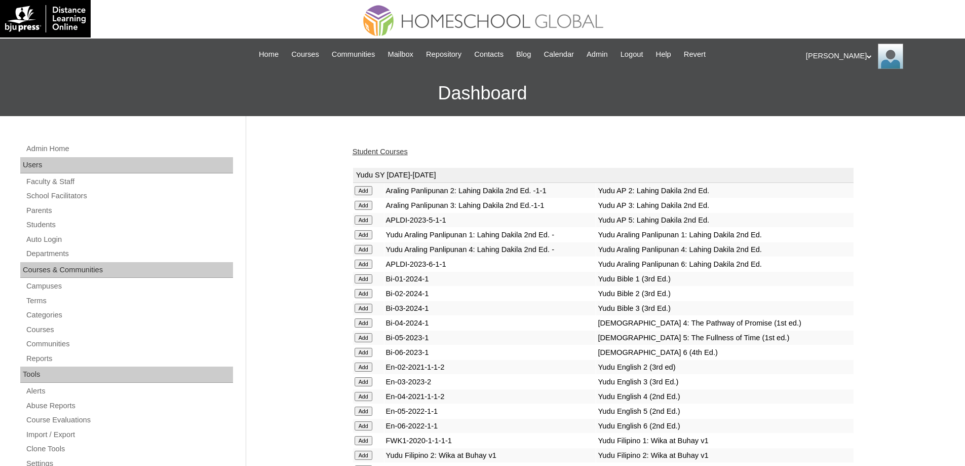
click at [402, 151] on link "Student Courses" at bounding box center [380, 151] width 55 height 8
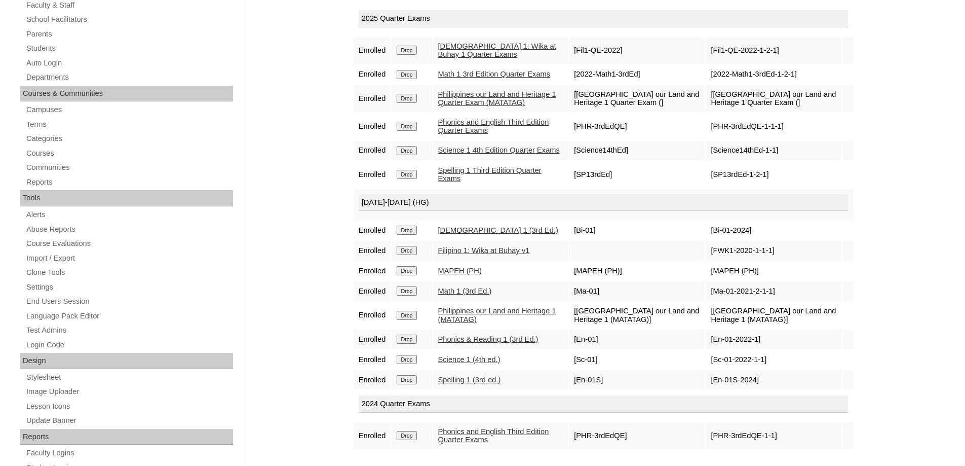
scroll to position [253, 0]
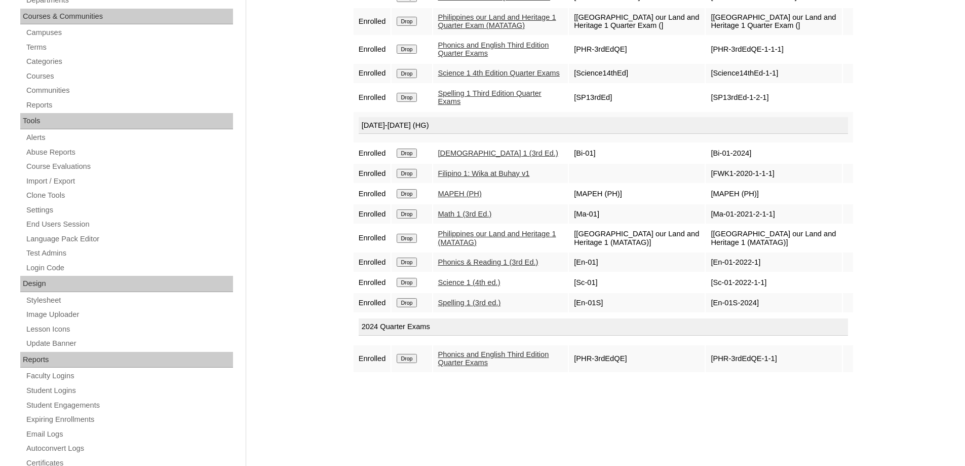
click at [405, 363] on input "Drop" at bounding box center [407, 358] width 20 height 9
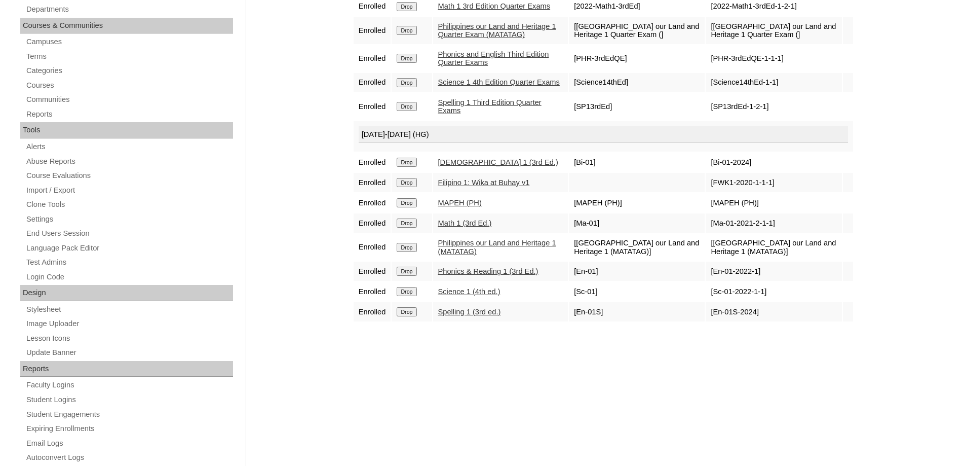
scroll to position [253, 0]
